Goal: Complete application form: Complete application form

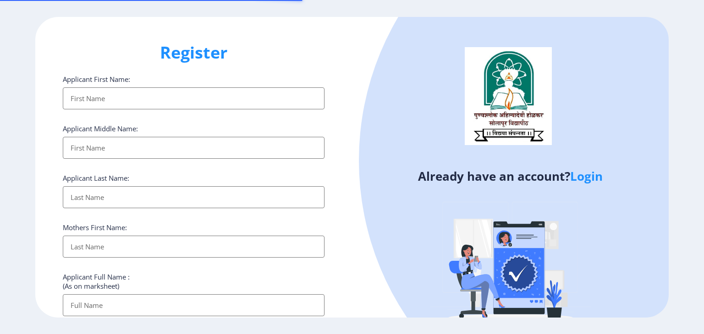
select select
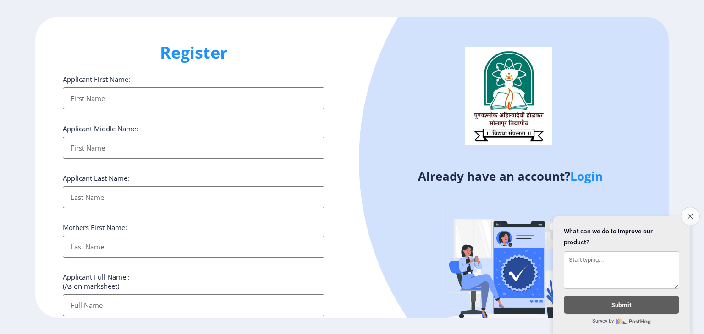
click at [687, 213] on icon "Close survey" at bounding box center [690, 216] width 6 height 6
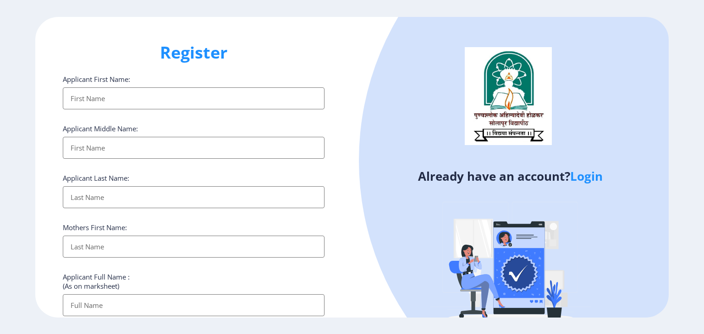
click at [586, 178] on link "Login" at bounding box center [586, 176] width 33 height 16
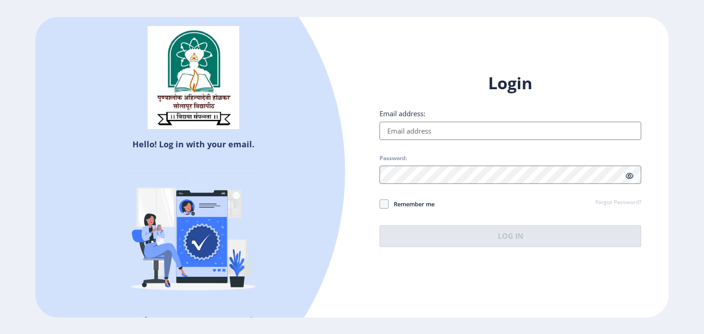
click at [406, 125] on input "Email address:" at bounding box center [510, 131] width 262 height 18
type input "[EMAIL_ADDRESS][DOMAIN_NAME]"
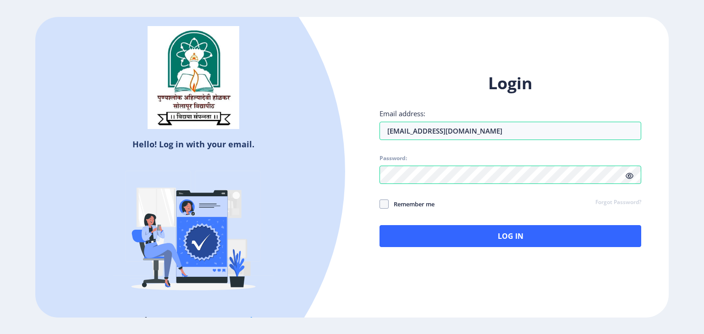
click at [629, 176] on icon at bounding box center [629, 176] width 8 height 7
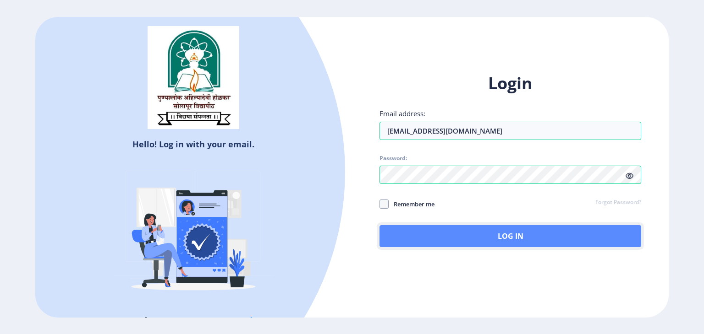
click at [469, 233] on button "Log In" at bounding box center [510, 236] width 262 height 22
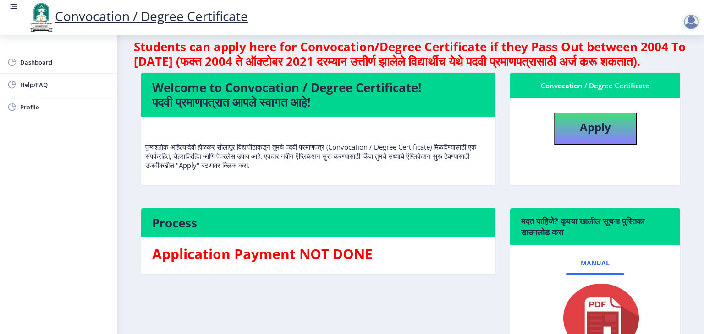
scroll to position [11, 0]
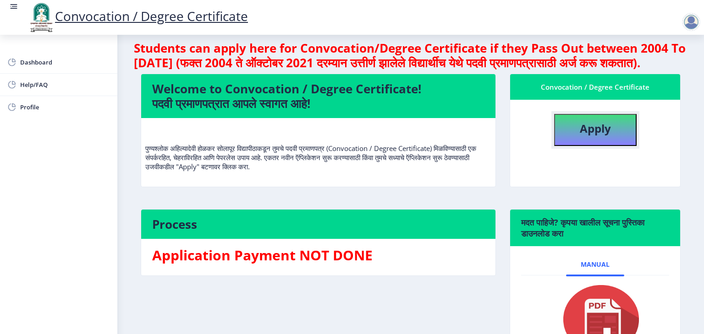
click at [586, 146] on button "Apply" at bounding box center [595, 130] width 82 height 32
select select
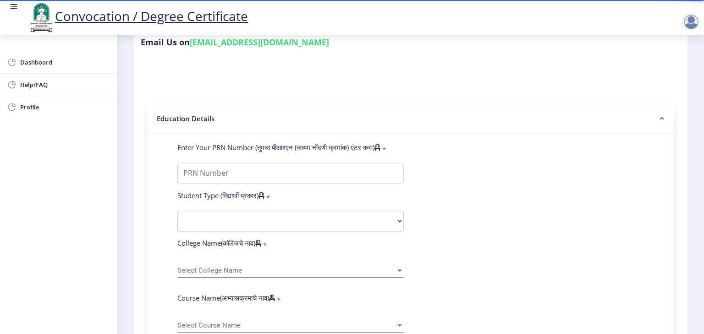
scroll to position [146, 0]
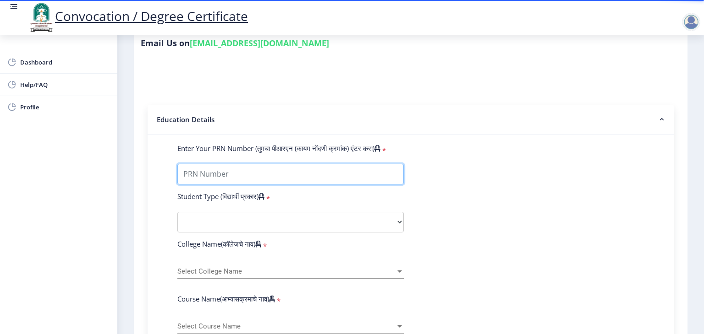
click at [290, 164] on input "Enter Your PRN Number (तुमचा पीआरएन (कायम नोंदणी क्रमांक) एंटर करा)" at bounding box center [290, 174] width 226 height 21
type input "2019032500092292"
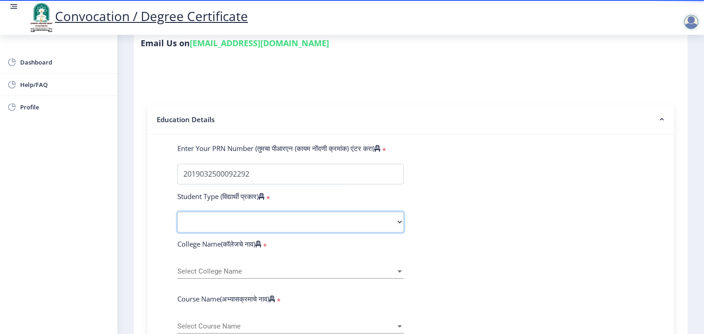
click at [258, 212] on select "Select Student Type Regular External" at bounding box center [290, 222] width 226 height 21
select select "Regular"
click at [177, 212] on select "Select Student Type Regular External" at bounding box center [290, 222] width 226 height 21
click at [230, 268] on span "Select College Name" at bounding box center [286, 272] width 218 height 8
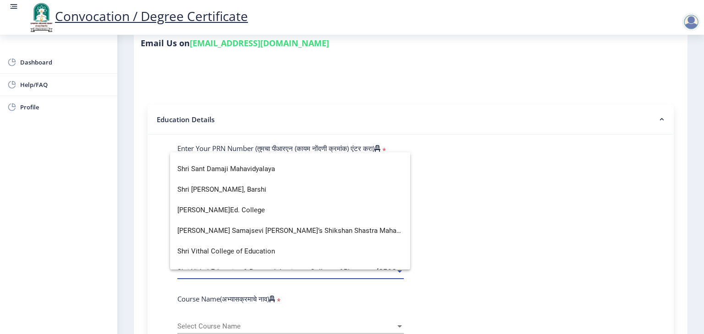
scroll to position [2342, 0]
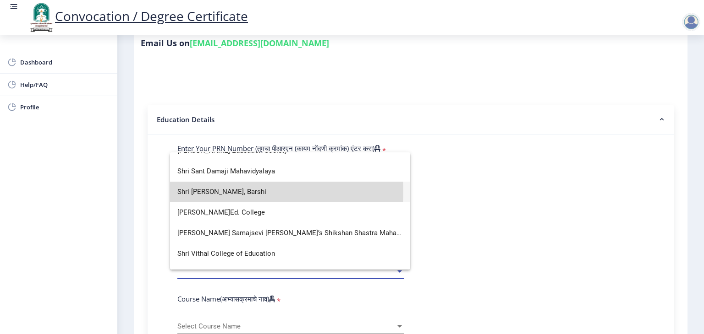
click at [225, 191] on span "Shri [PERSON_NAME], Barshi" at bounding box center [289, 192] width 225 height 21
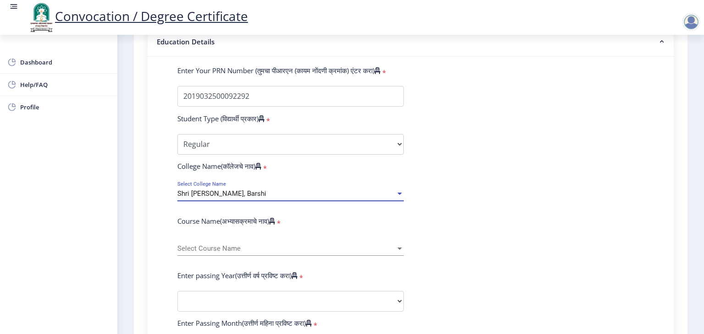
scroll to position [224, 0]
click at [227, 237] on div "Select Course Name Select Course Name" at bounding box center [290, 245] width 226 height 19
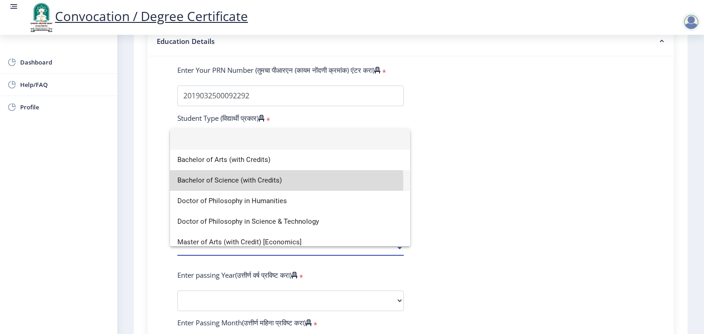
click at [240, 182] on span "Bachelor of Science (with Credits)" at bounding box center [289, 180] width 225 height 21
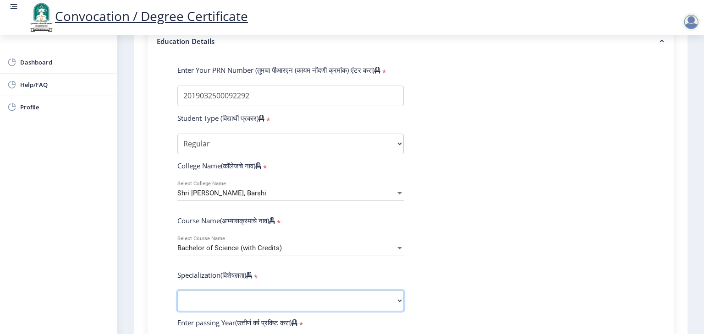
click at [253, 295] on select "Specialization Botany Chemistry Computer Science Electronics Geology Mathematic…" at bounding box center [290, 301] width 226 height 21
select select "Zoology"
click at [177, 291] on select "Specialization Botany Chemistry Computer Science Electronics Geology Mathematic…" at bounding box center [290, 301] width 226 height 21
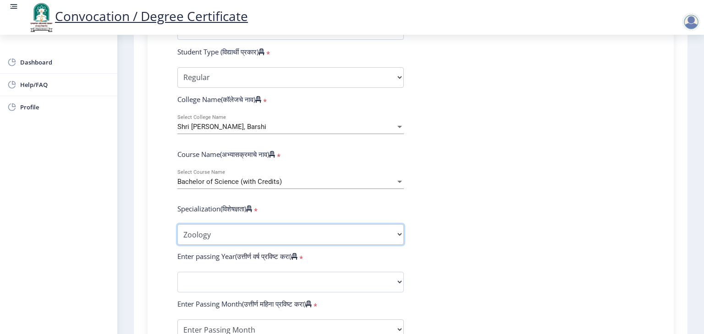
scroll to position [301, 0]
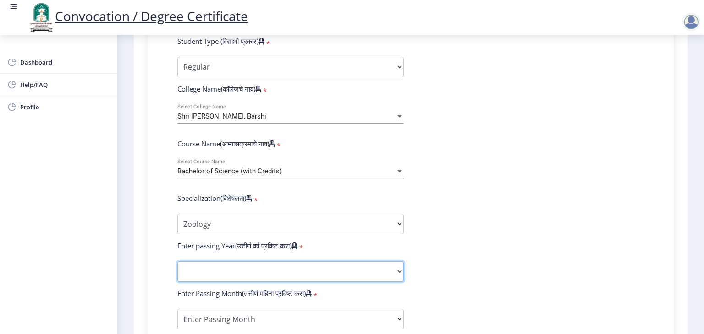
click at [243, 262] on select "2025 2024 2023 2022 2021 2020 2019 2018 2017 2016 2015 2014 2013 2012 2011 2010…" at bounding box center [290, 272] width 226 height 21
select select "2021"
click at [177, 262] on select "2025 2024 2023 2022 2021 2020 2019 2018 2017 2016 2015 2014 2013 2012 2011 2010…" at bounding box center [290, 272] width 226 height 21
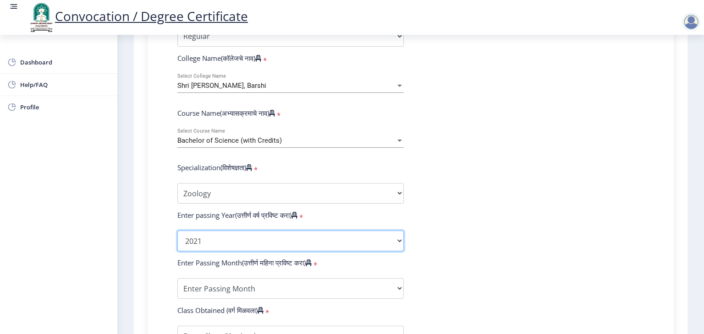
scroll to position [332, 0]
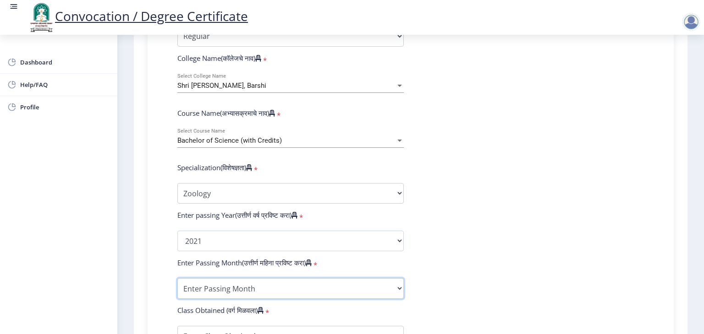
click at [236, 285] on select "Enter Passing Month March April May October November December" at bounding box center [290, 289] width 226 height 21
select select "October"
click at [177, 279] on select "Enter Passing Month March April May October November December" at bounding box center [290, 289] width 226 height 21
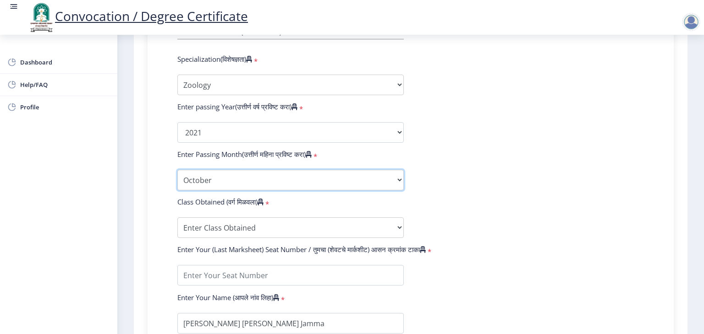
scroll to position [442, 0]
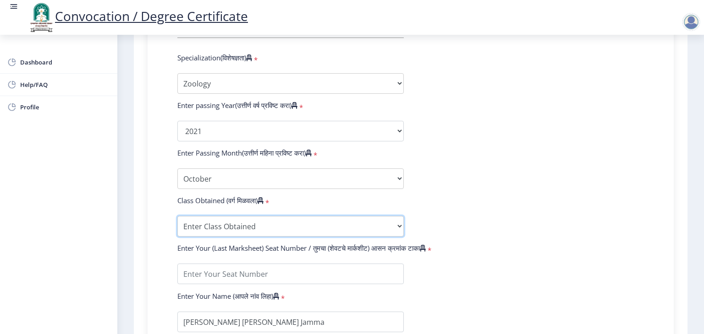
click at [230, 225] on select "Enter Class Obtained FIRST CLASS WITH DISTINCTION FIRST CLASS HIGHER SECOND CLA…" at bounding box center [290, 226] width 226 height 21
select select "Grade A+"
click at [177, 216] on select "Enter Class Obtained FIRST CLASS WITH DISTINCTION FIRST CLASS HIGHER SECOND CLA…" at bounding box center [290, 226] width 226 height 21
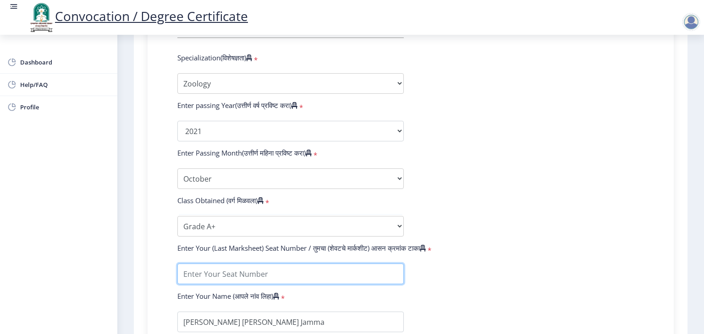
click at [203, 272] on input "textarea" at bounding box center [290, 274] width 226 height 21
type input "19"
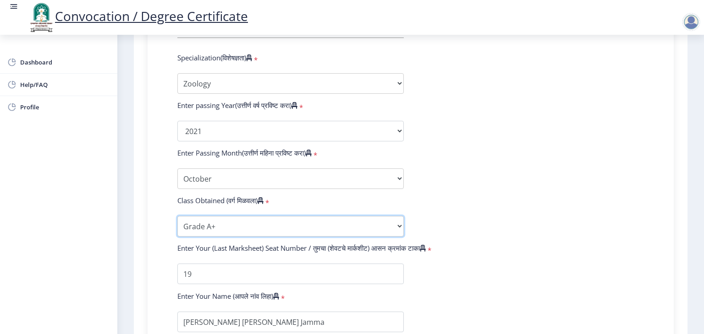
click at [395, 224] on select "Enter Class Obtained FIRST CLASS WITH DISTINCTION FIRST CLASS HIGHER SECOND CLA…" at bounding box center [290, 226] width 226 height 21
select select "Grade O"
click at [177, 216] on select "Enter Class Obtained FIRST CLASS WITH DISTINCTION FIRST CLASS HIGHER SECOND CLA…" at bounding box center [290, 226] width 226 height 21
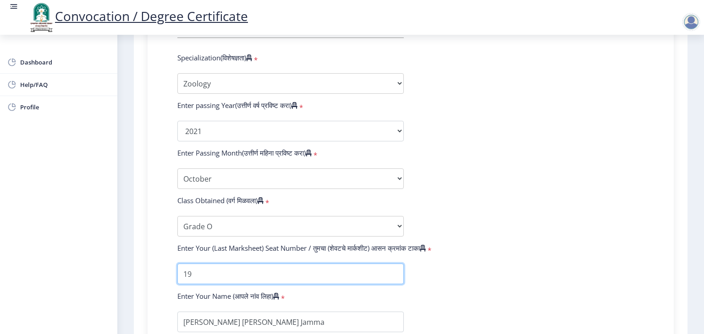
click at [199, 272] on input "textarea" at bounding box center [290, 274] width 226 height 21
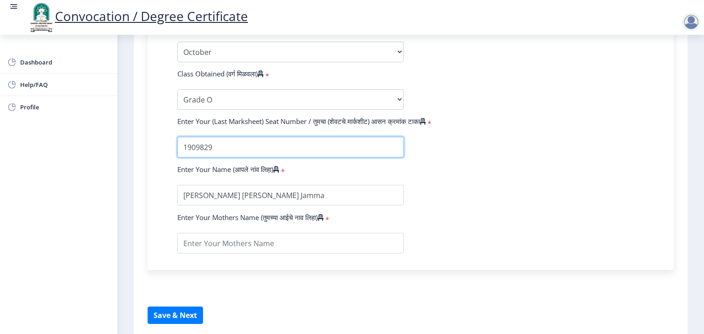
scroll to position [569, 0]
type input "1909829"
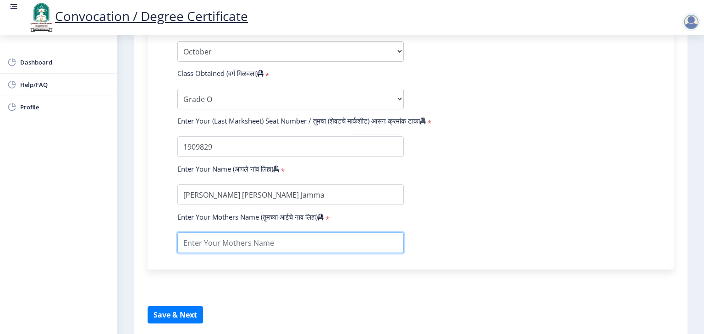
click at [225, 236] on input "textarea" at bounding box center [290, 243] width 226 height 21
type input "seema"
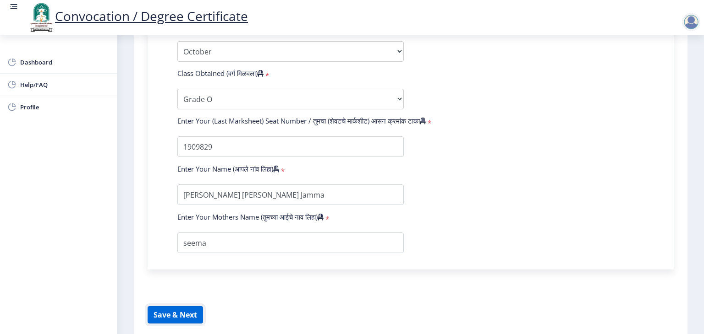
click at [160, 308] on button "Save & Next" at bounding box center [175, 314] width 55 height 17
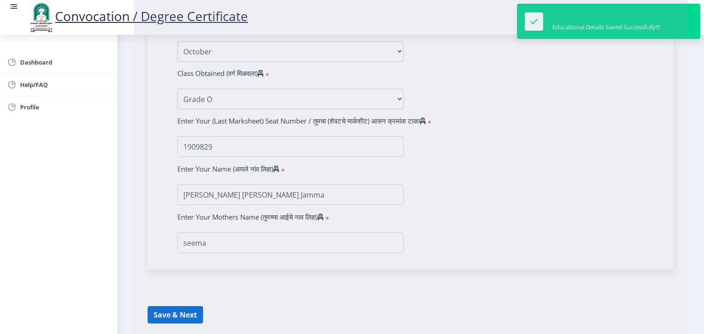
select select
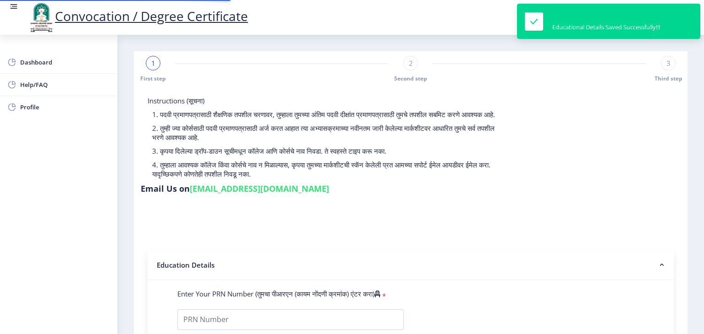
type input "2019032500092292"
select select "Regular"
select select "2021"
select select "October"
select select "Grade O"
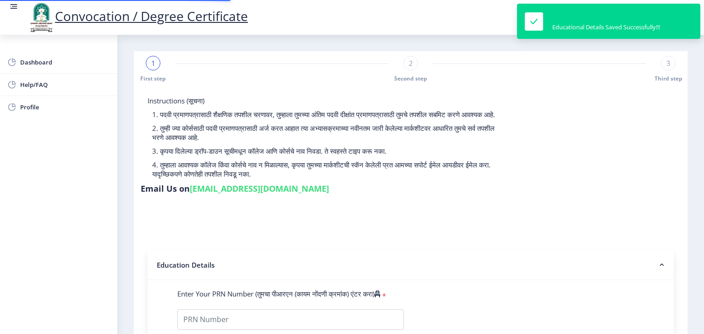
type input "1909829"
type input "seema"
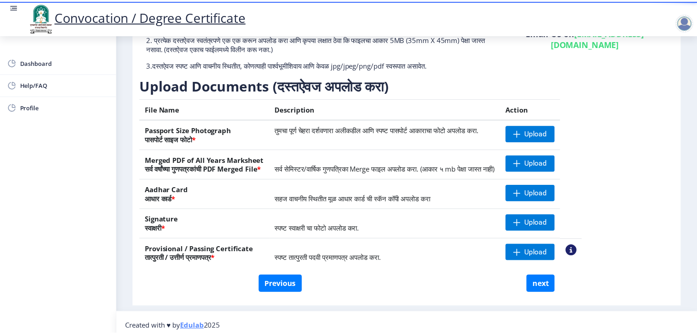
scroll to position [95, 0]
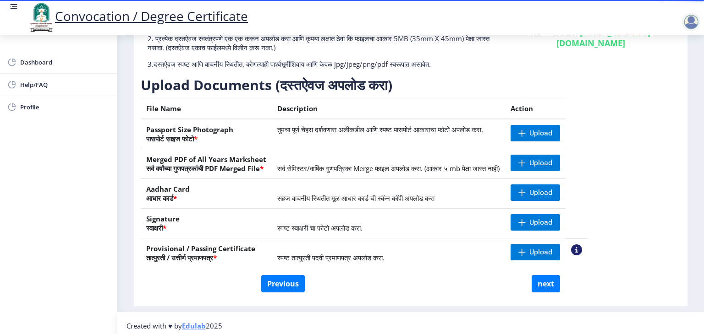
click at [582, 254] on nb-action at bounding box center [576, 250] width 11 height 11
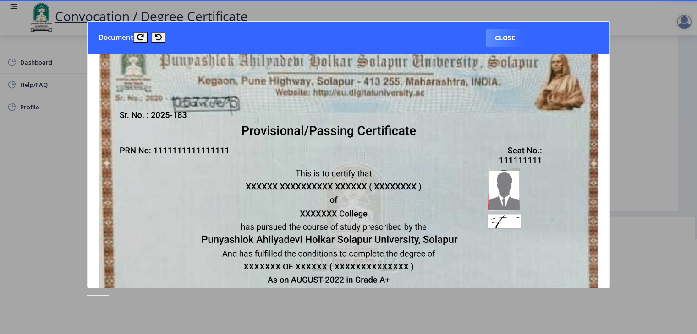
scroll to position [0, 0]
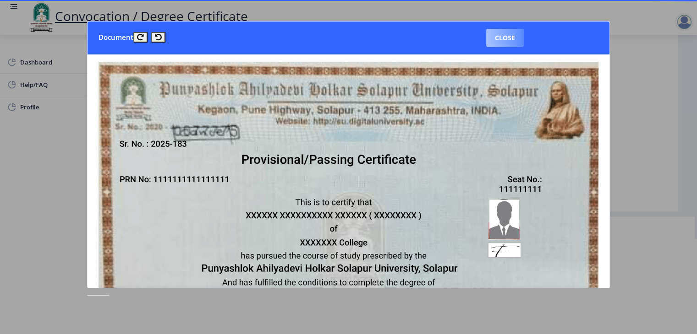
click at [504, 41] on button "Close" at bounding box center [505, 38] width 38 height 18
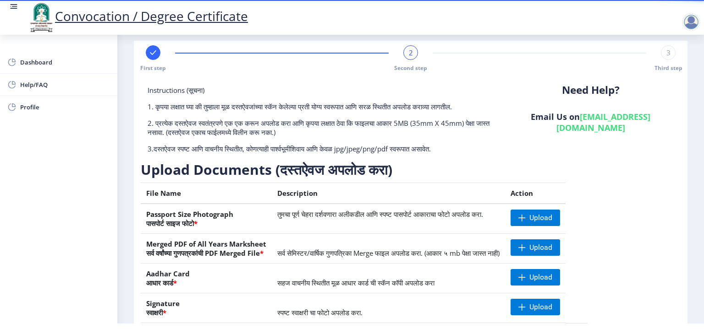
scroll to position [100, 0]
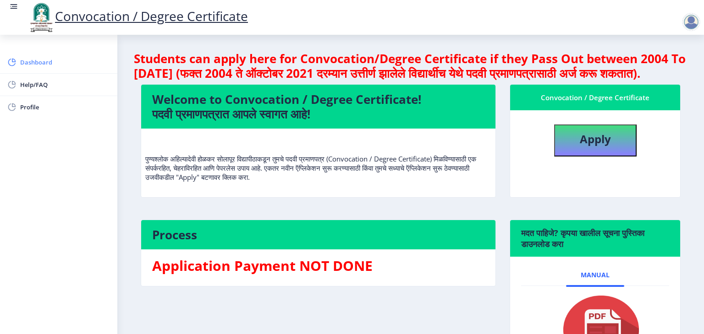
click at [57, 61] on span "Dashboard" at bounding box center [65, 62] width 90 height 11
click at [37, 105] on span "Profile" at bounding box center [65, 107] width 90 height 11
select select
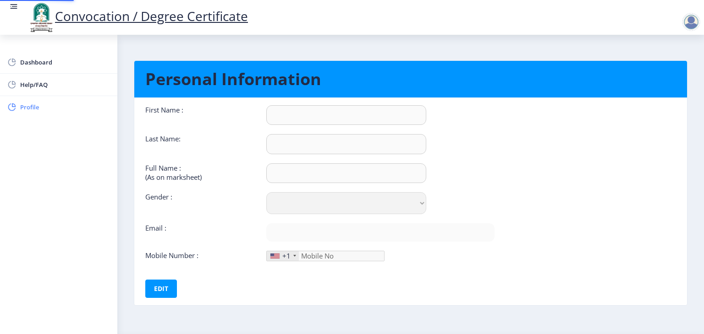
type input "Srushti"
type input "Jamma"
type input "[PERSON_NAME] [PERSON_NAME] Jamma"
select select "[DEMOGRAPHIC_DATA]"
type input "[EMAIL_ADDRESS][DOMAIN_NAME]"
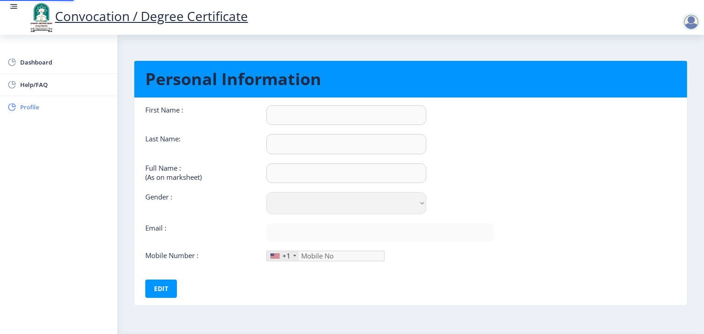
type input "9175755464"
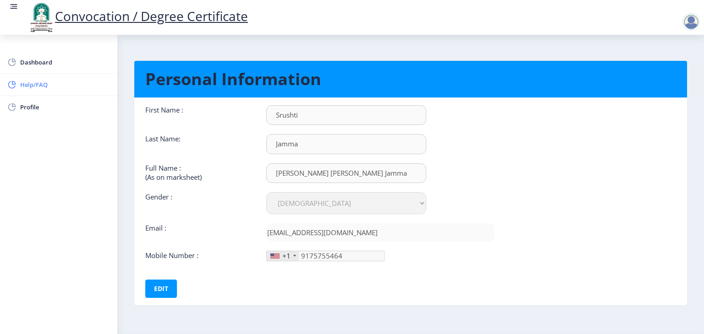
click at [30, 87] on span "Help/FAQ" at bounding box center [65, 84] width 90 height 11
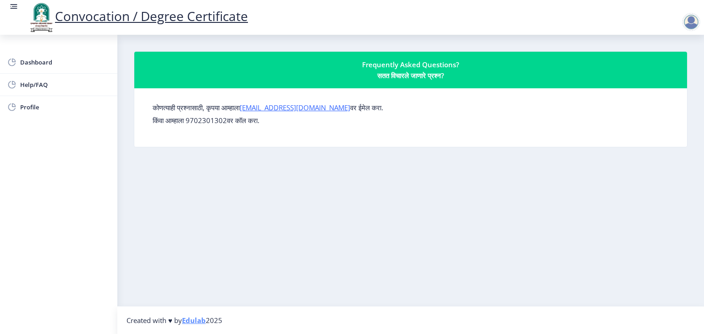
select select "[DEMOGRAPHIC_DATA]"
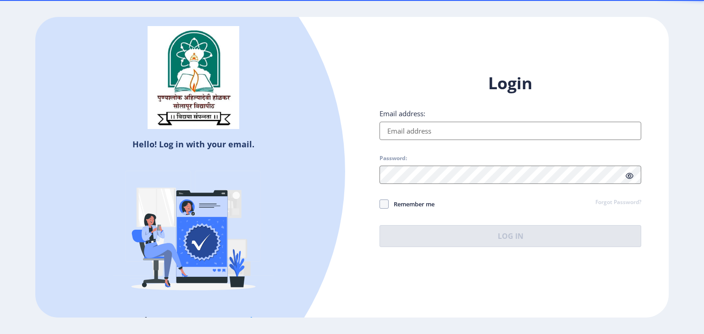
select select
